Goal: Task Accomplishment & Management: Manage account settings

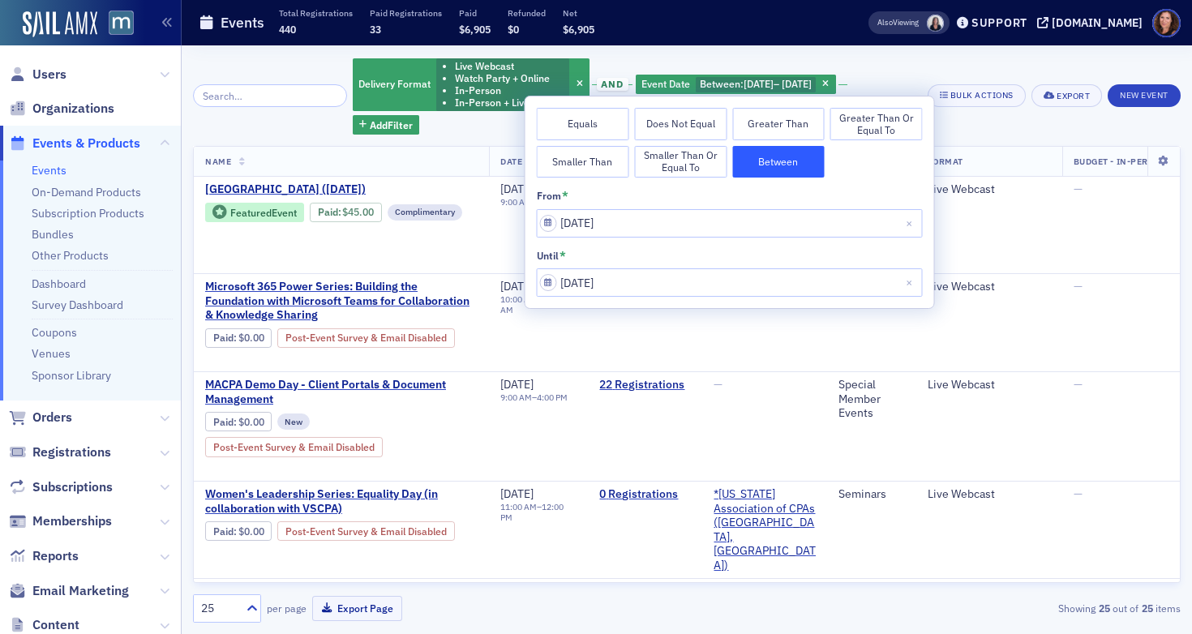
scroll to position [0, 191]
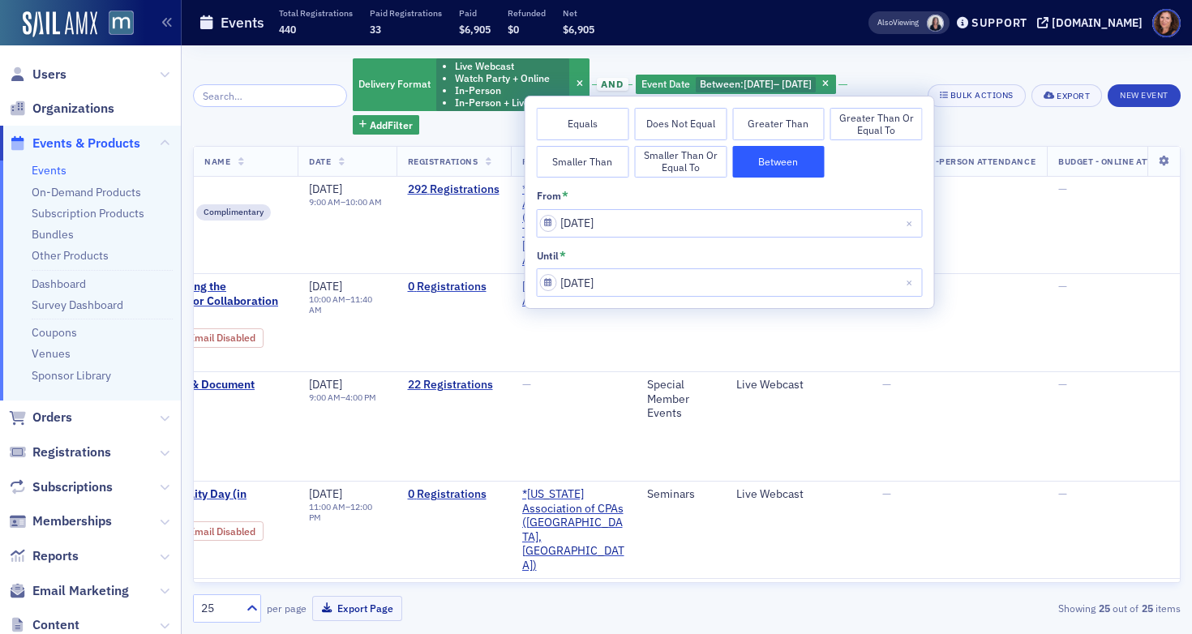
click at [48, 169] on link "Events" at bounding box center [49, 170] width 35 height 15
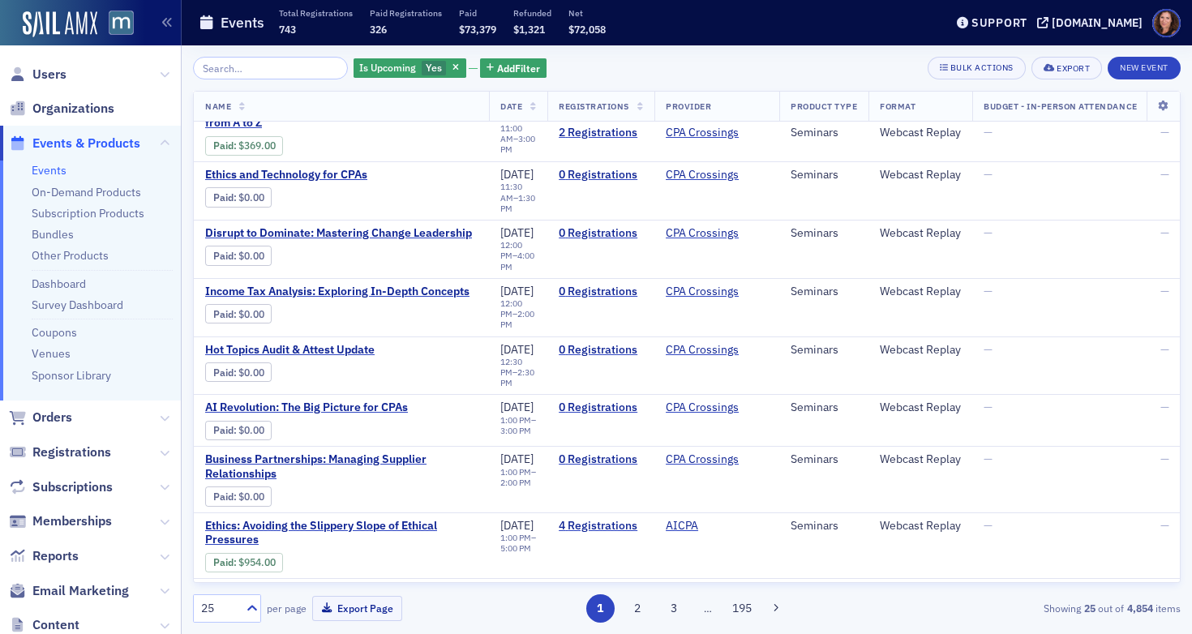
scroll to position [1076, 0]
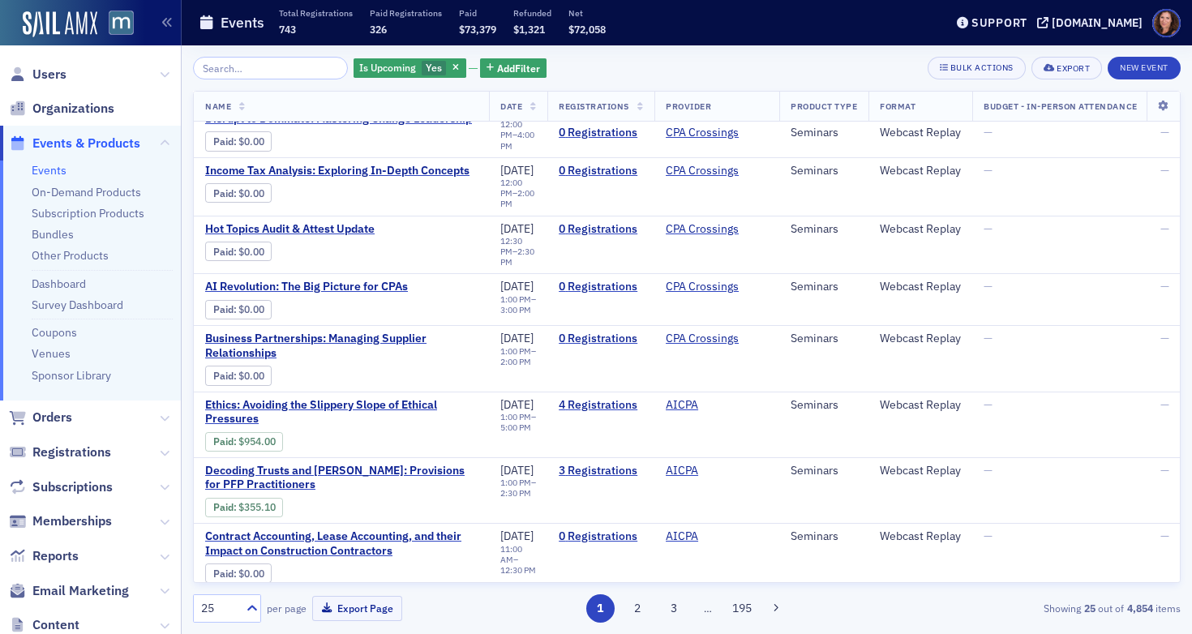
click at [307, 61] on input "search" at bounding box center [270, 68] width 155 height 23
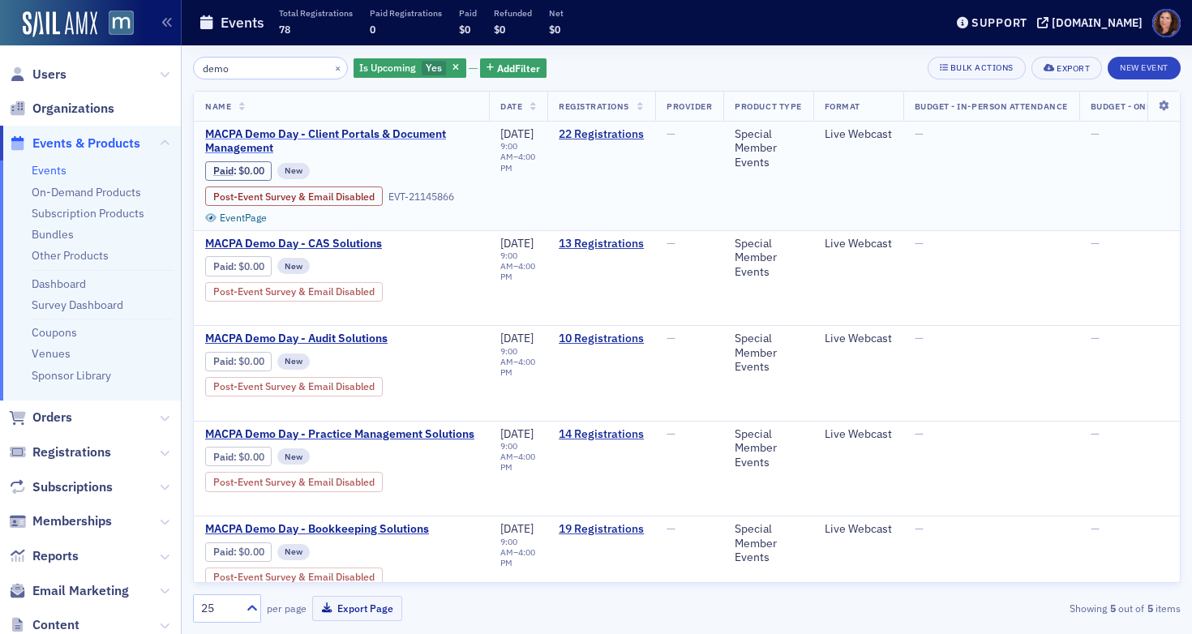
type input "demo"
click at [401, 139] on span "MACPA Demo Day - Client Portals & Document Management" at bounding box center [341, 141] width 272 height 28
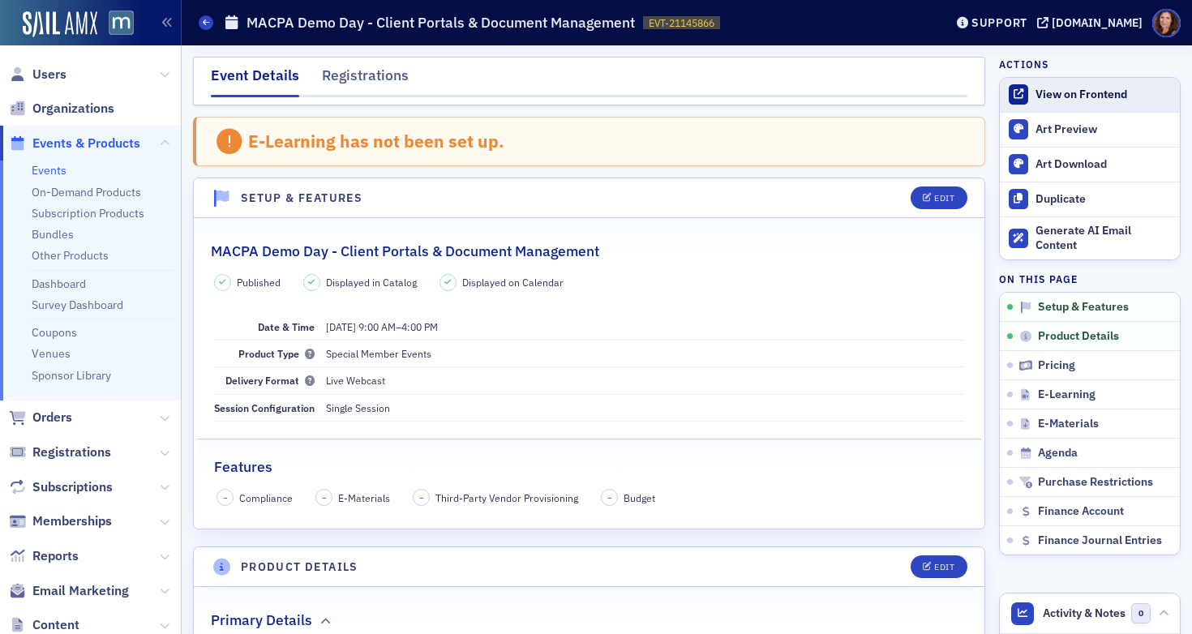
click at [1082, 97] on div "View on Frontend" at bounding box center [1103, 95] width 136 height 15
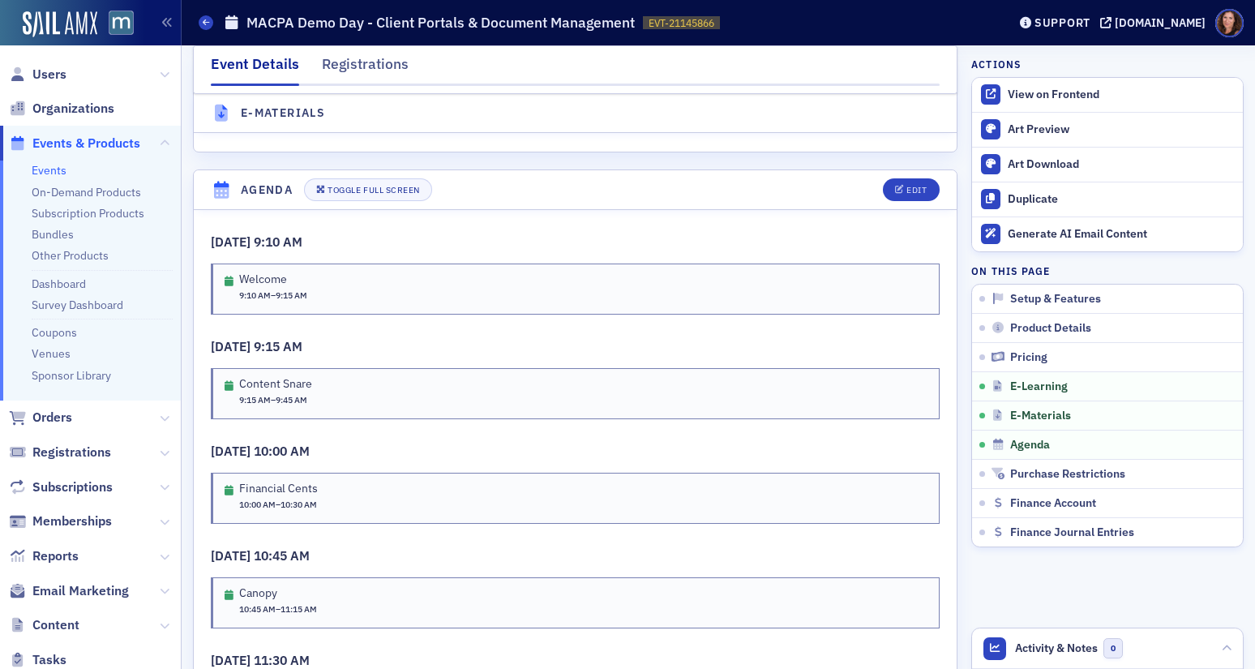
scroll to position [2023, 0]
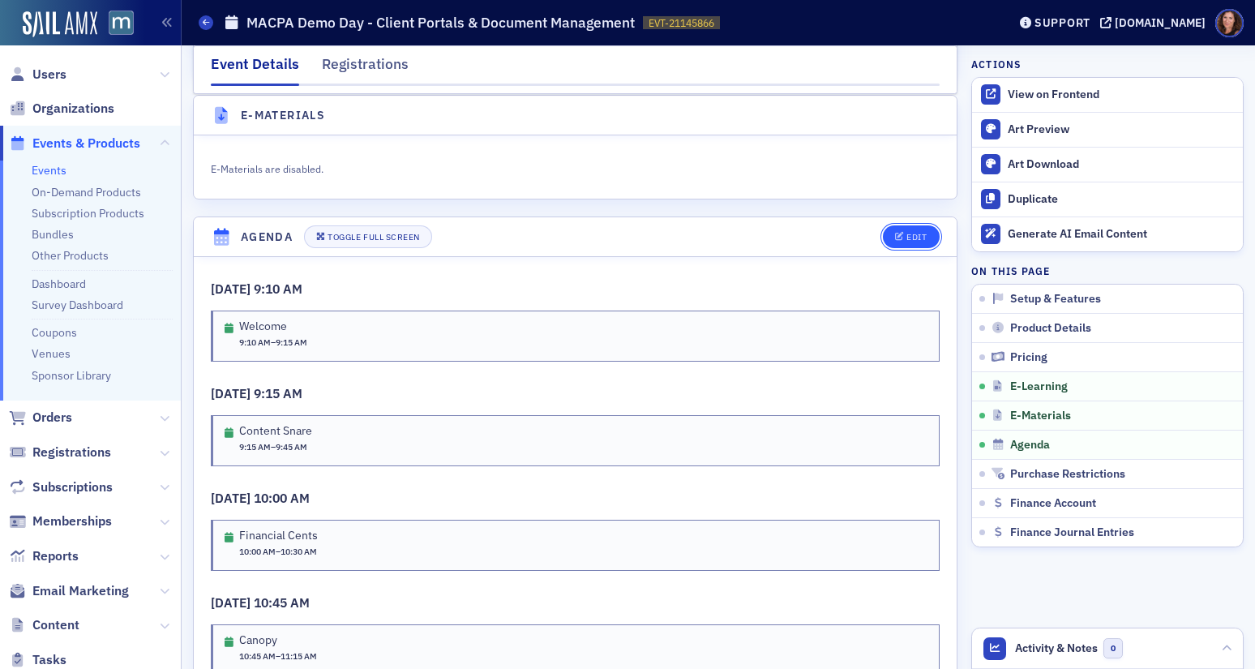
click at [891, 248] on button "Edit" at bounding box center [911, 236] width 56 height 23
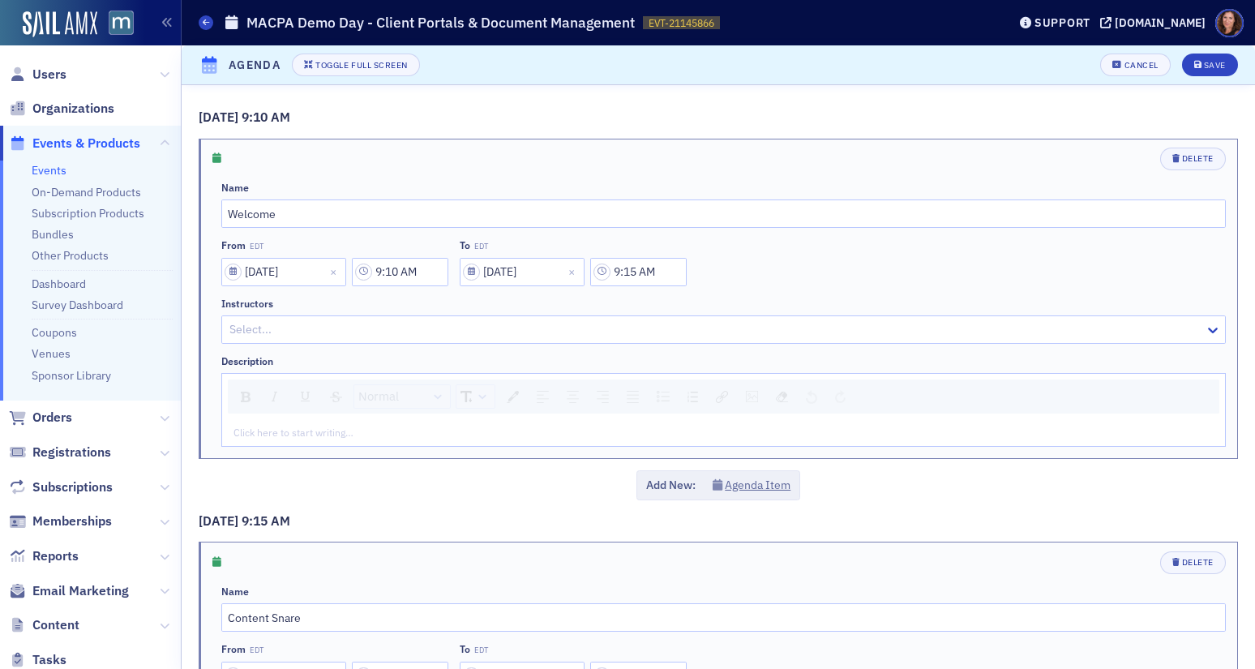
scroll to position [2141, 0]
click at [1124, 63] on div "Cancel" at bounding box center [1141, 65] width 34 height 9
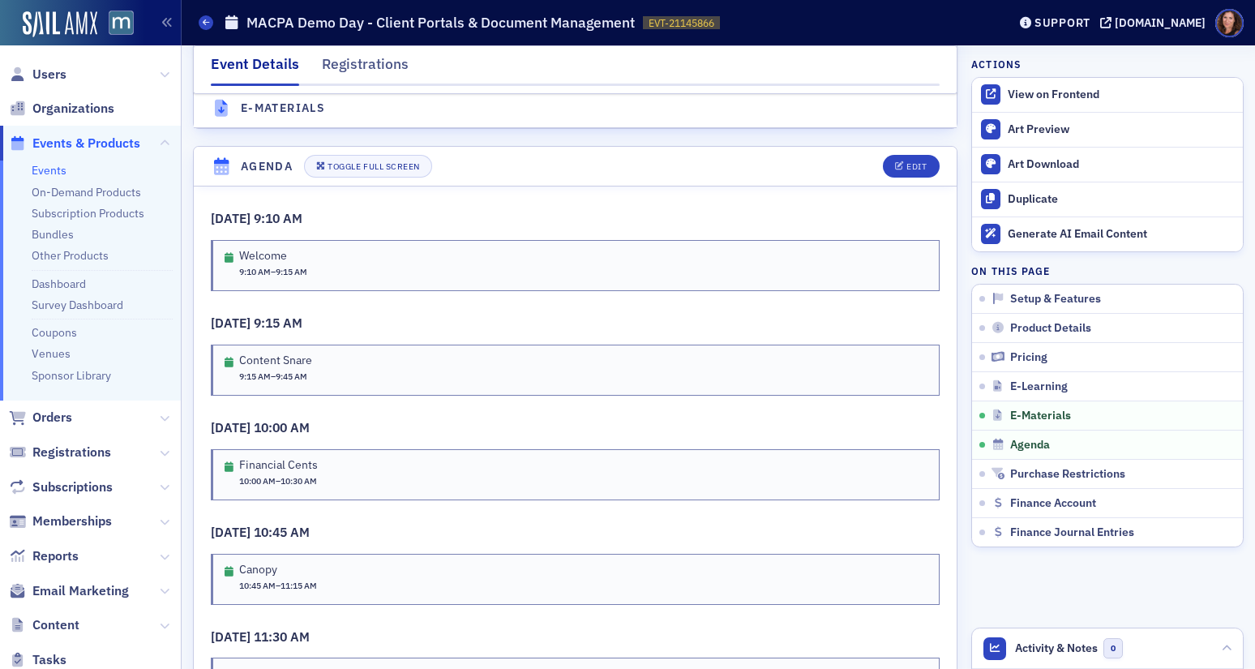
scroll to position [2092, 0]
click at [906, 172] on div "Edit" at bounding box center [916, 168] width 20 height 9
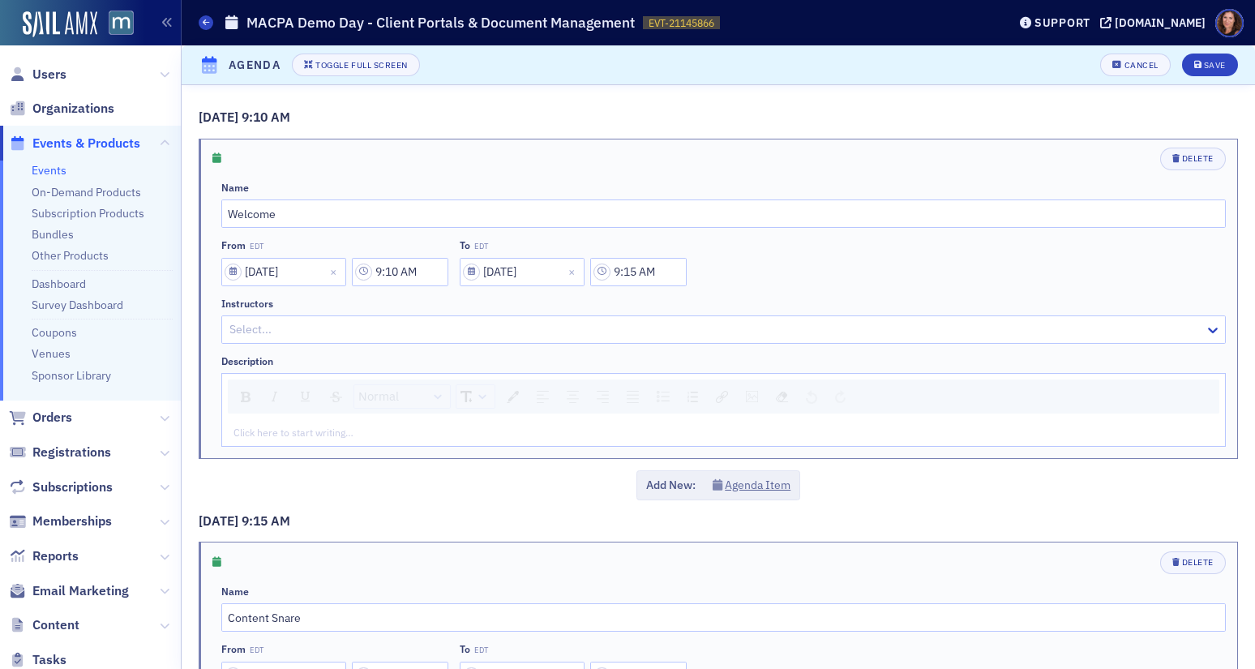
scroll to position [2141, 0]
click at [1182, 158] on div "Delete" at bounding box center [1198, 158] width 32 height 9
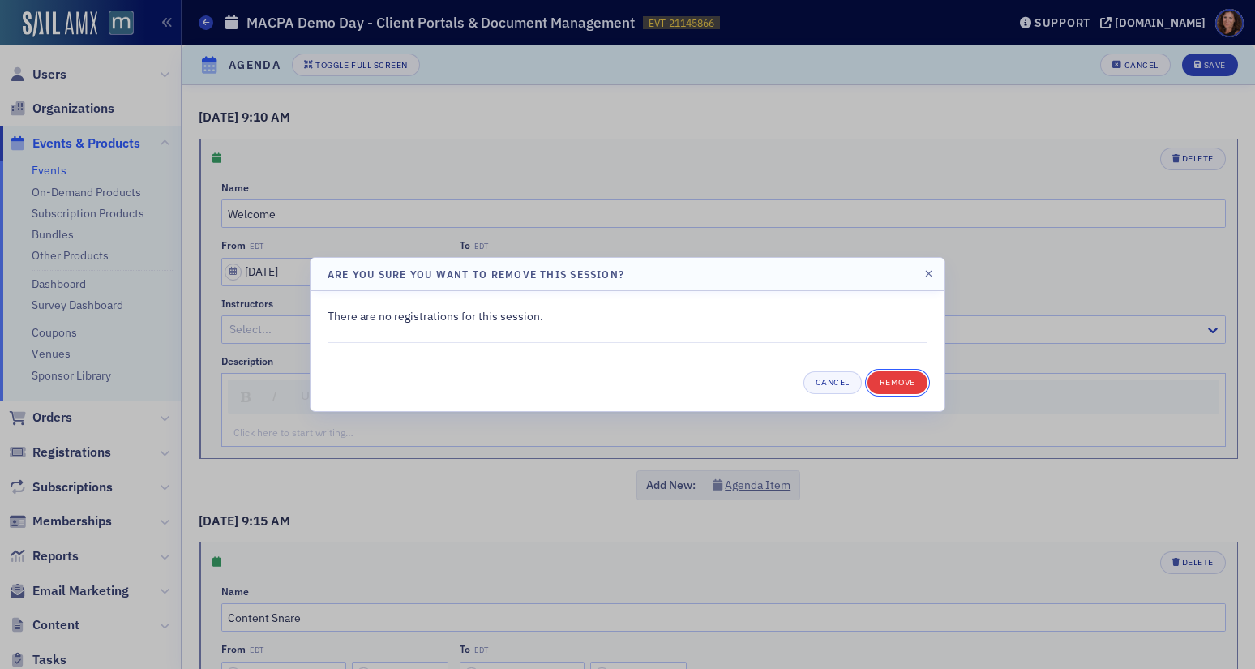
click at [899, 386] on button "Remove" at bounding box center [897, 382] width 60 height 23
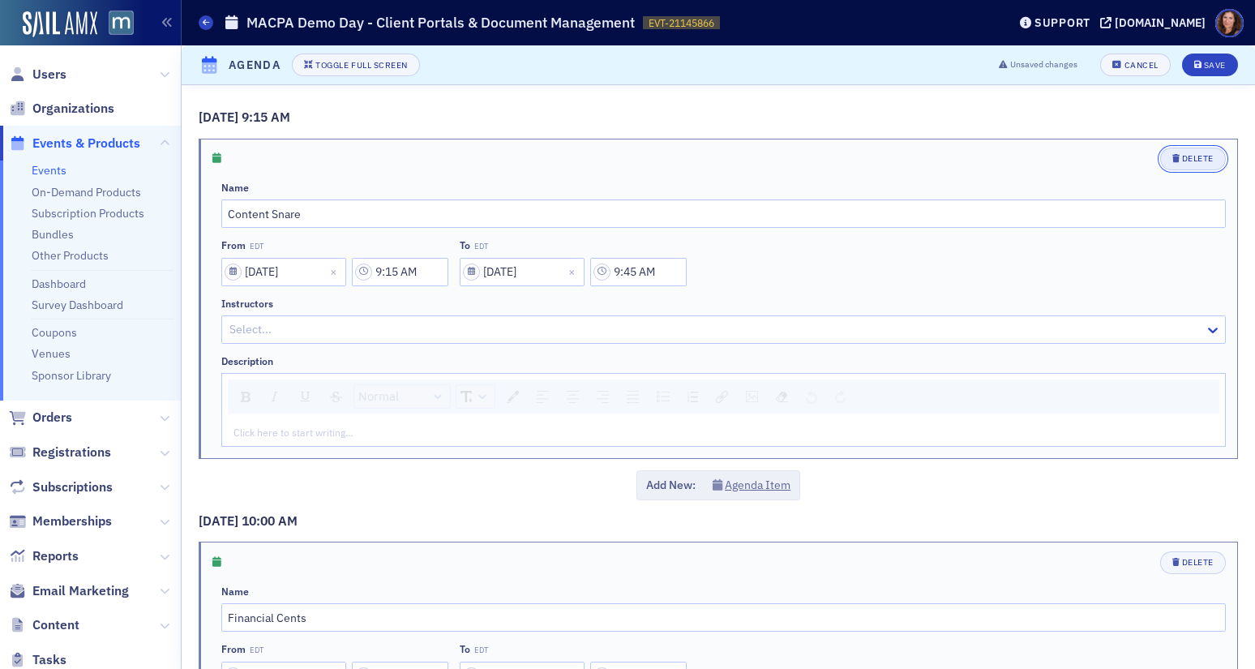
click at [1172, 161] on icon "button" at bounding box center [1175, 158] width 7 height 9
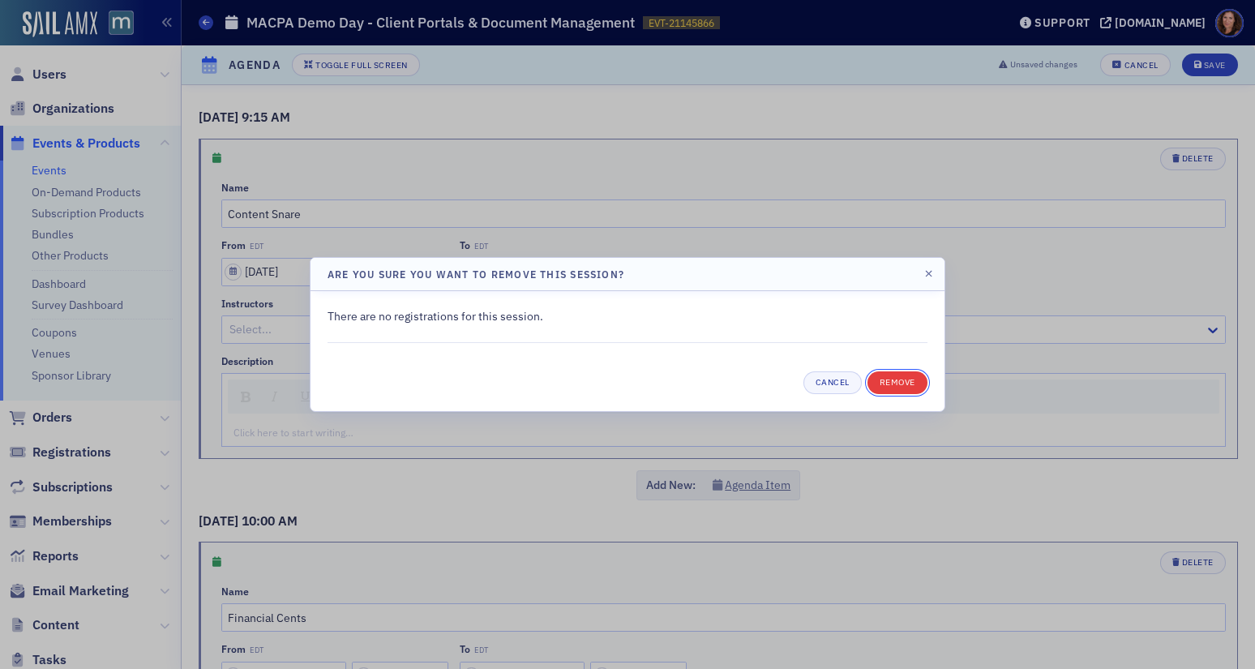
click at [881, 386] on button "Remove" at bounding box center [897, 382] width 60 height 23
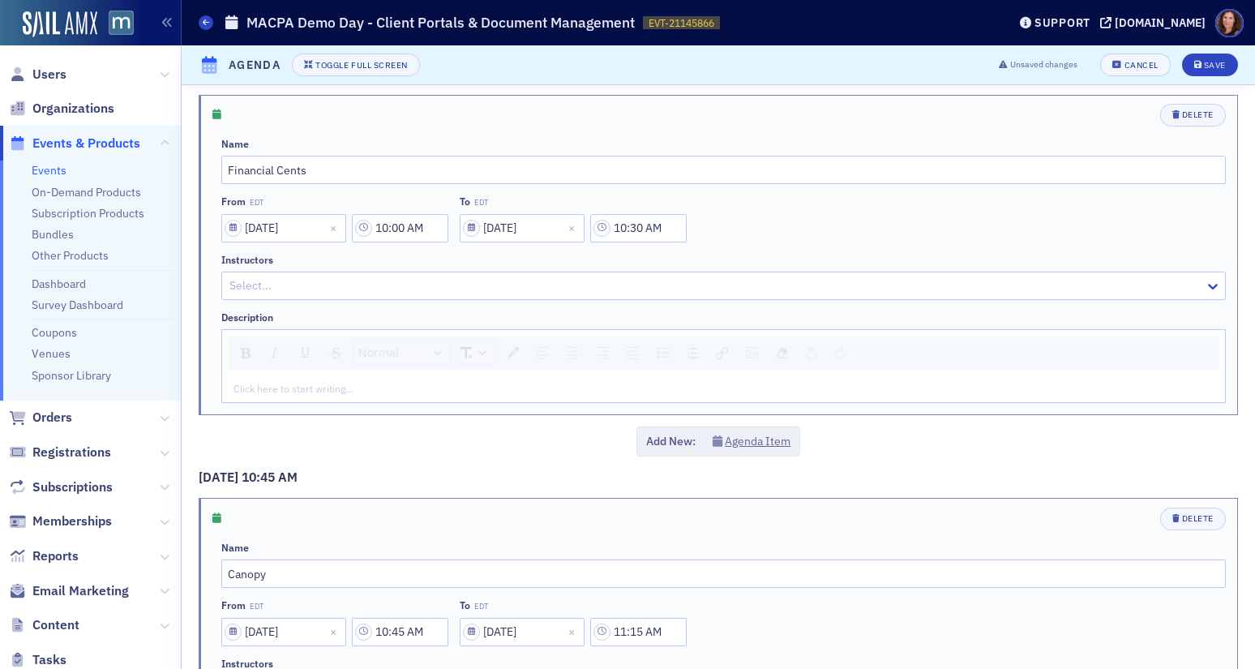
scroll to position [46, 0]
click at [1182, 112] on div "Delete" at bounding box center [1198, 112] width 32 height 9
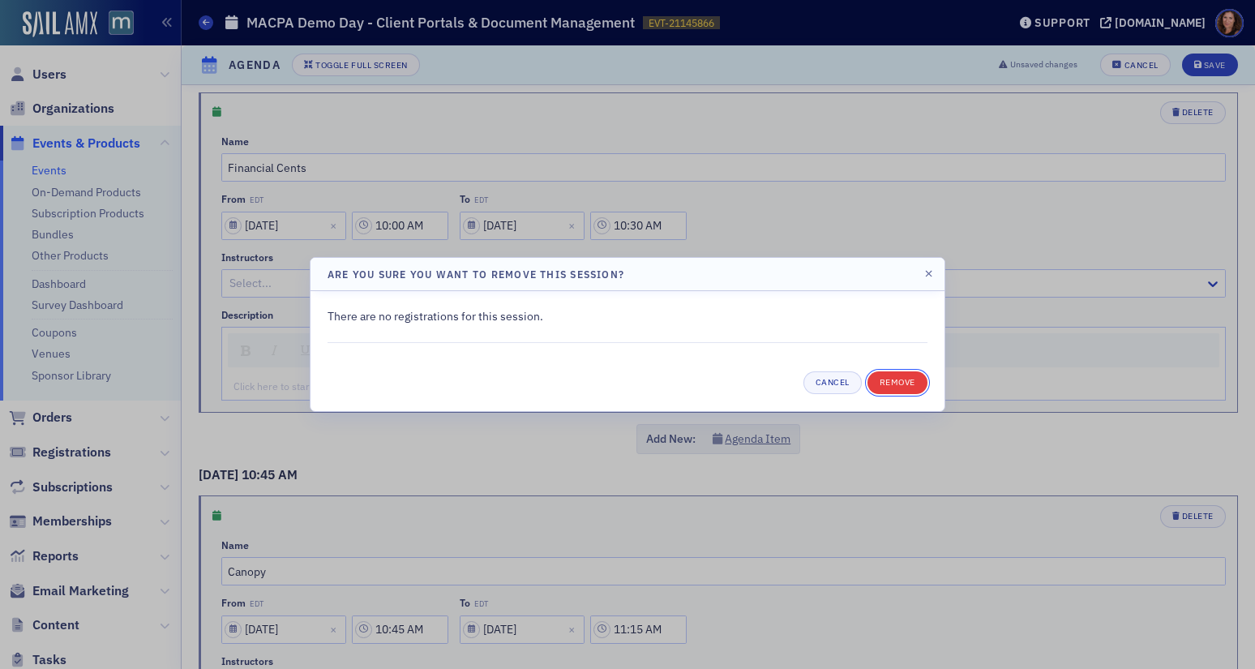
click at [912, 390] on button "Remove" at bounding box center [897, 382] width 60 height 23
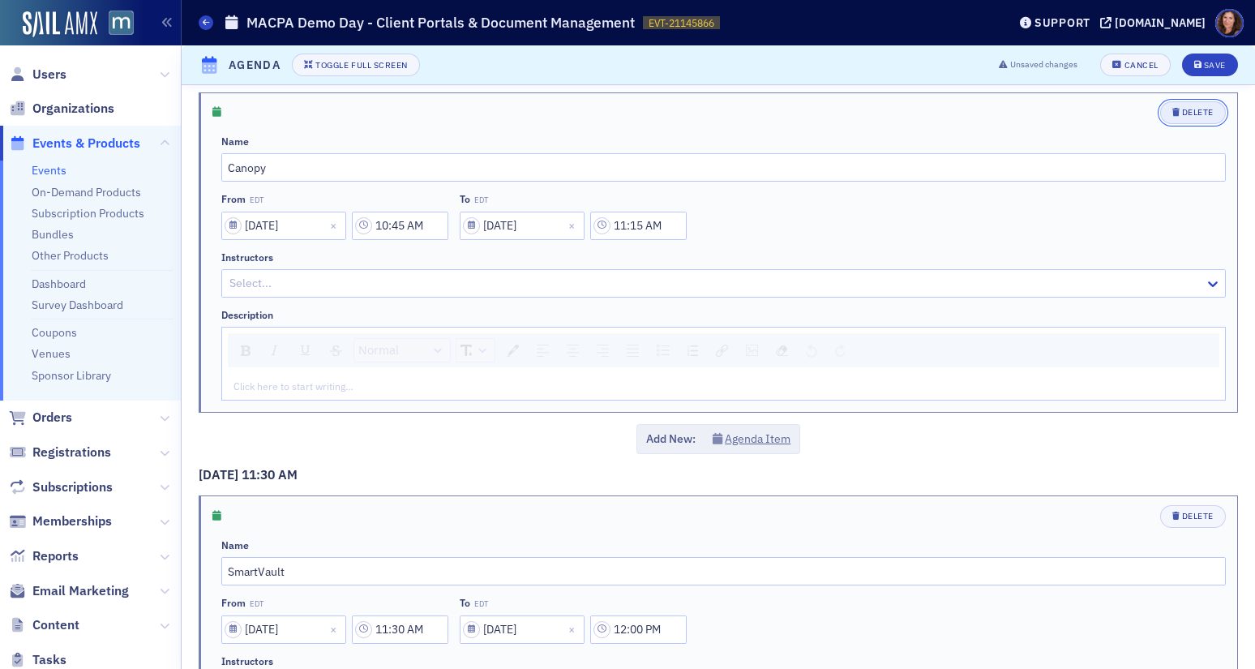
click at [1184, 110] on div "Delete" at bounding box center [1198, 112] width 32 height 9
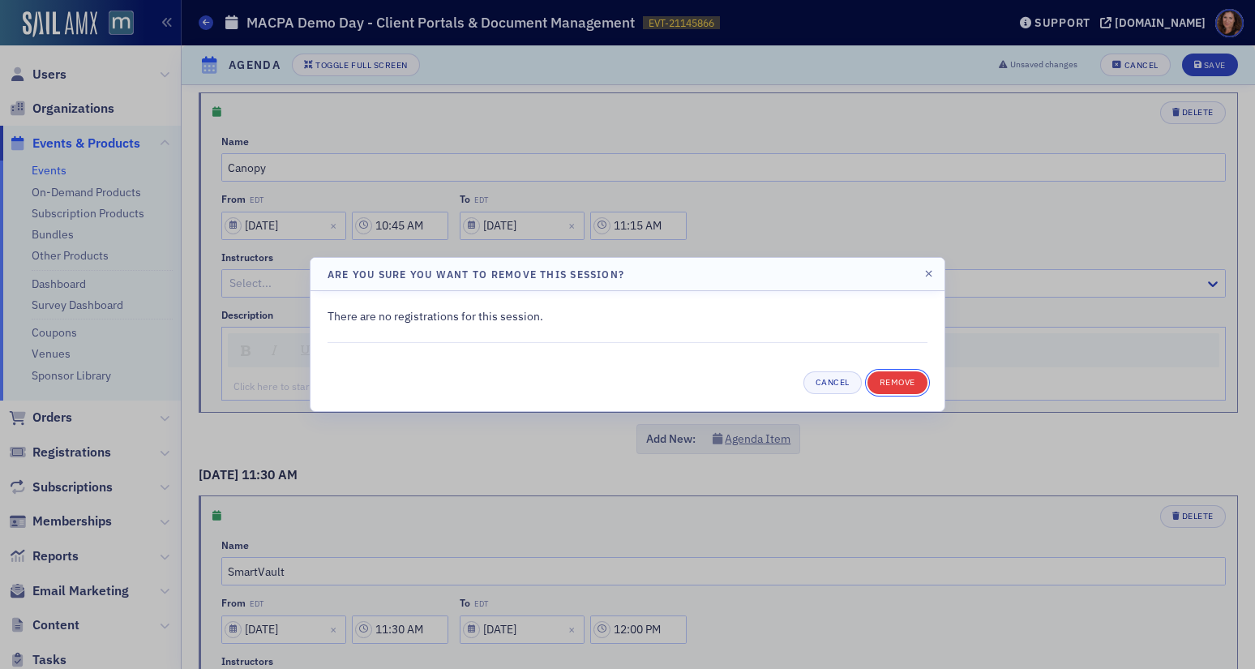
click at [899, 384] on button "Remove" at bounding box center [897, 382] width 60 height 23
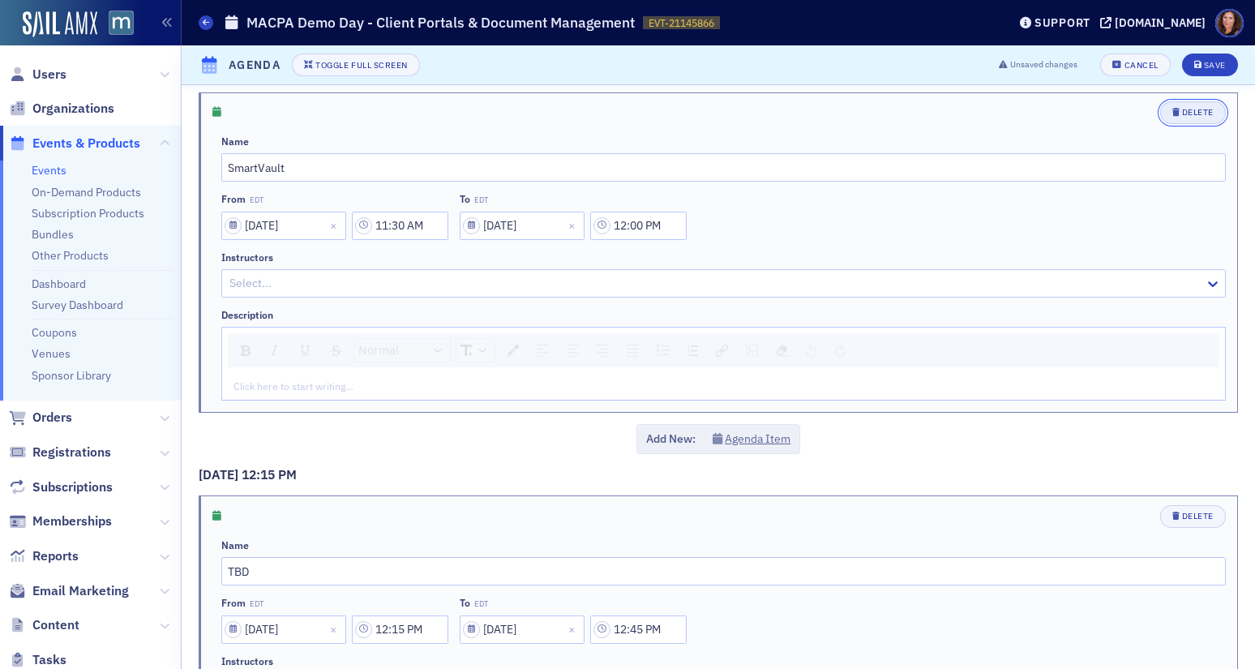
click at [1191, 112] on div "Delete" at bounding box center [1198, 112] width 32 height 9
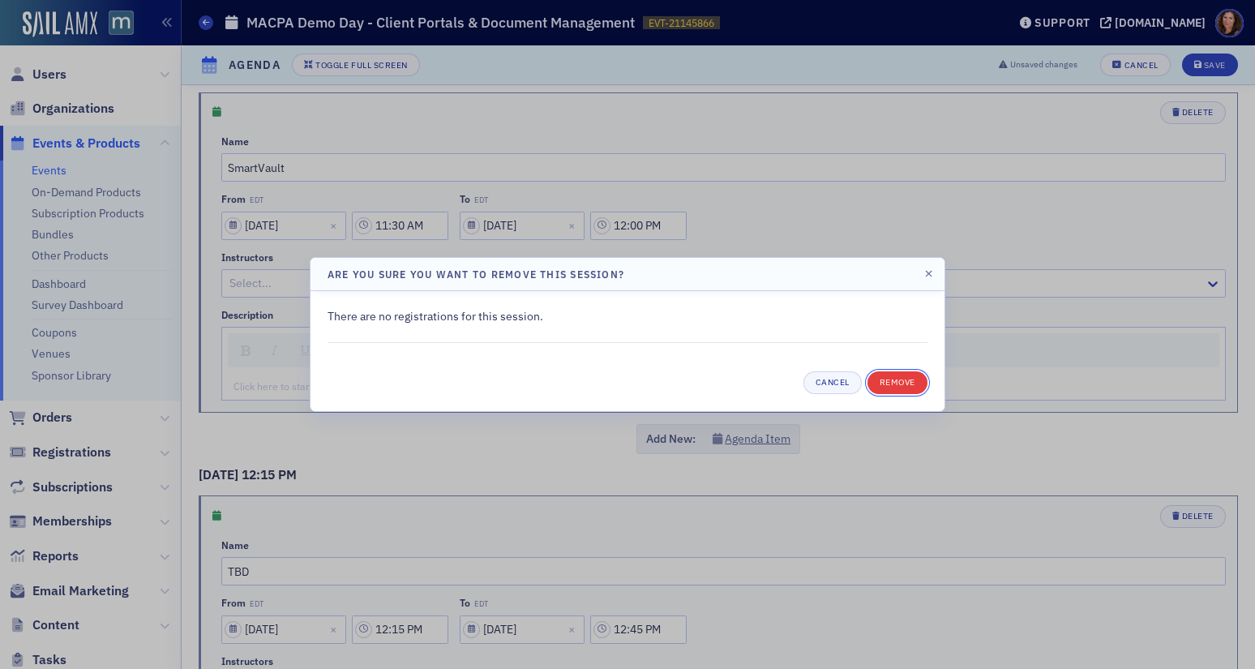
click at [907, 385] on button "Remove" at bounding box center [897, 382] width 60 height 23
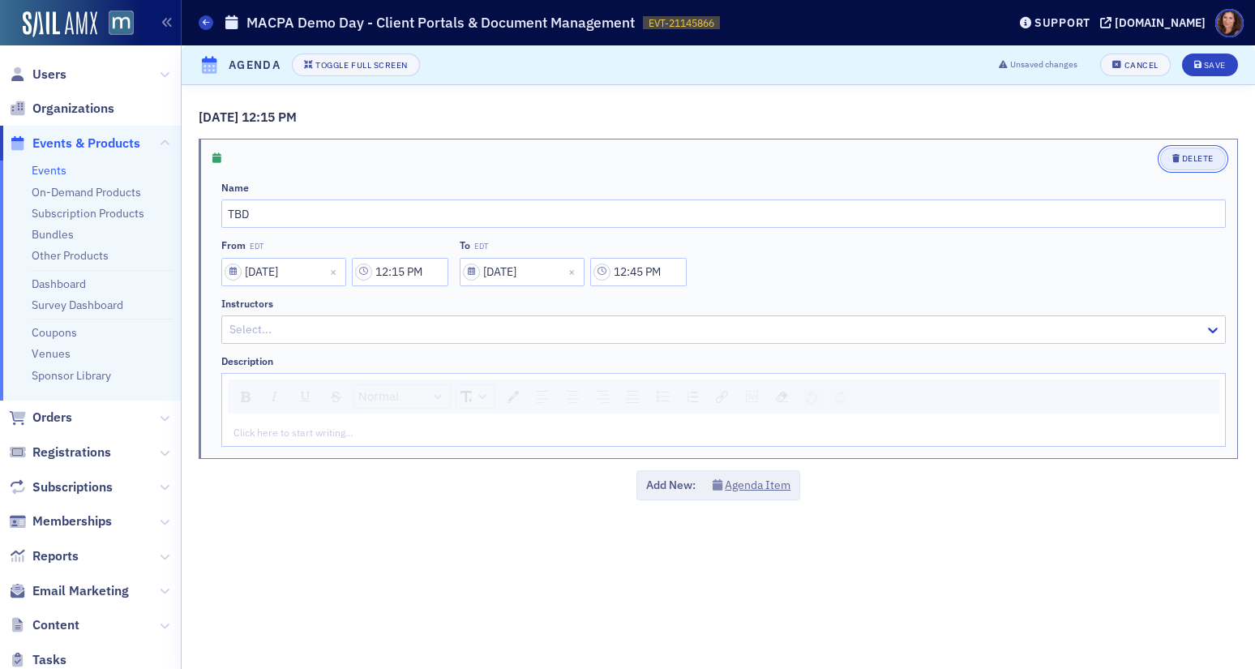
click at [1191, 162] on div "Delete" at bounding box center [1198, 158] width 32 height 9
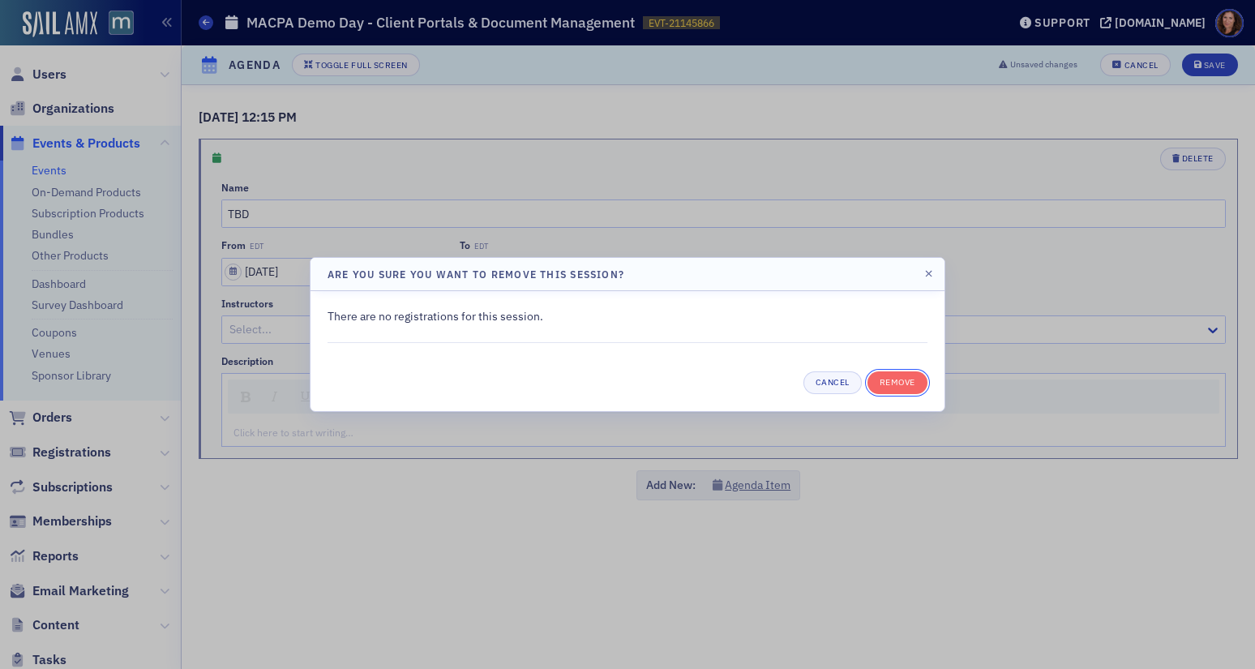
click at [896, 385] on button "Remove" at bounding box center [897, 382] width 60 height 23
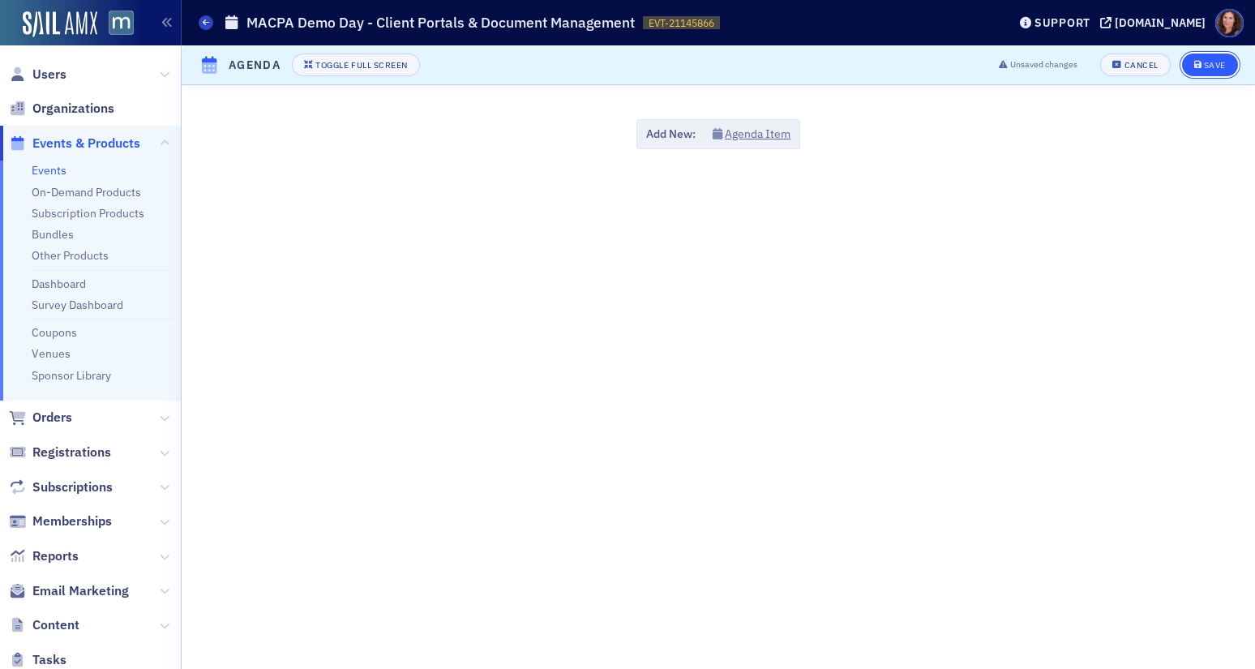
click at [1191, 61] on div "Save" at bounding box center [1215, 65] width 22 height 9
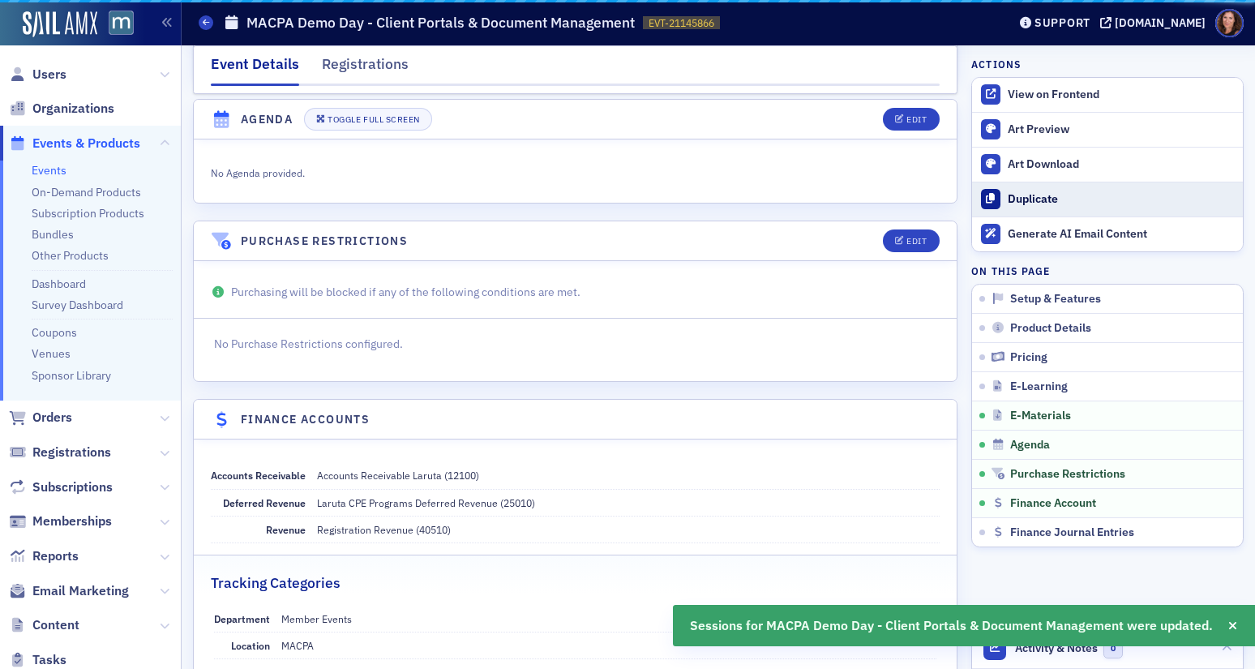
scroll to position [2156, 0]
